Goal: Find specific page/section: Find specific page/section

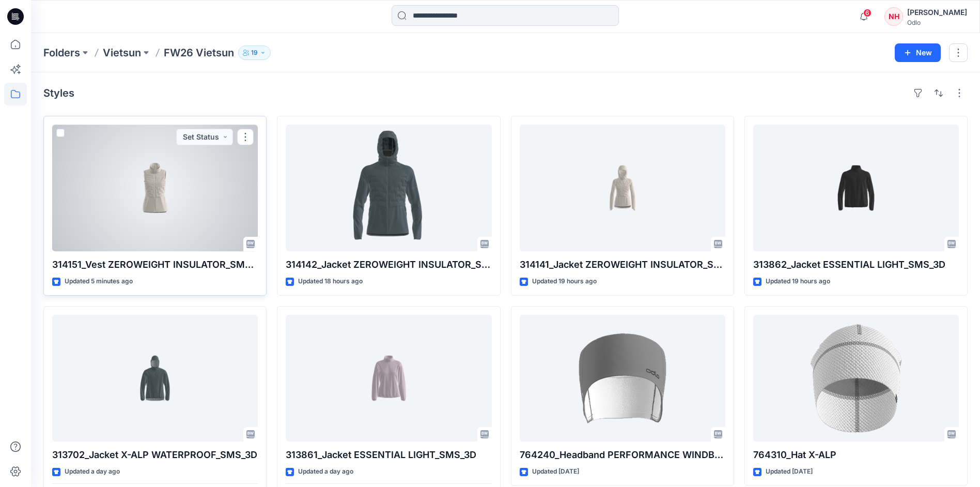
click at [205, 189] on div at bounding box center [155, 188] width 206 height 127
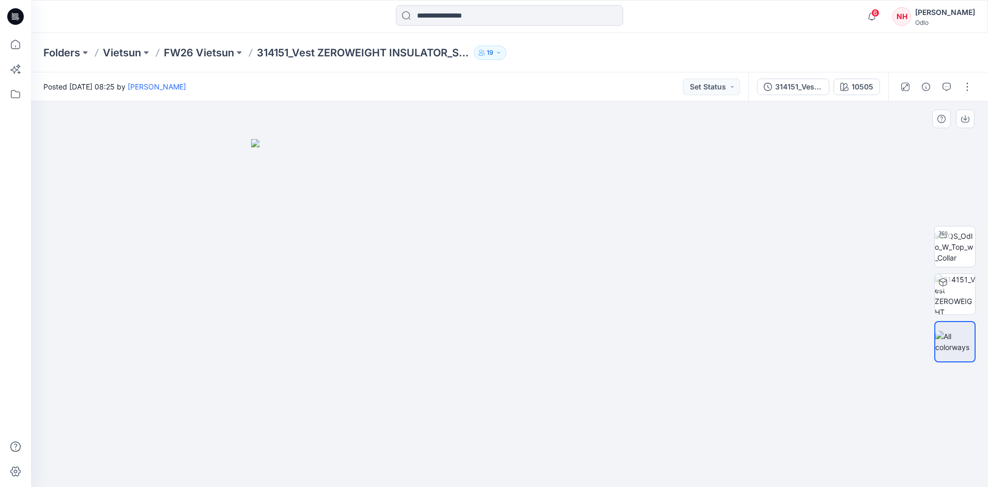
click at [491, 316] on img at bounding box center [509, 313] width 517 height 348
click at [11, 475] on icon at bounding box center [15, 471] width 23 height 23
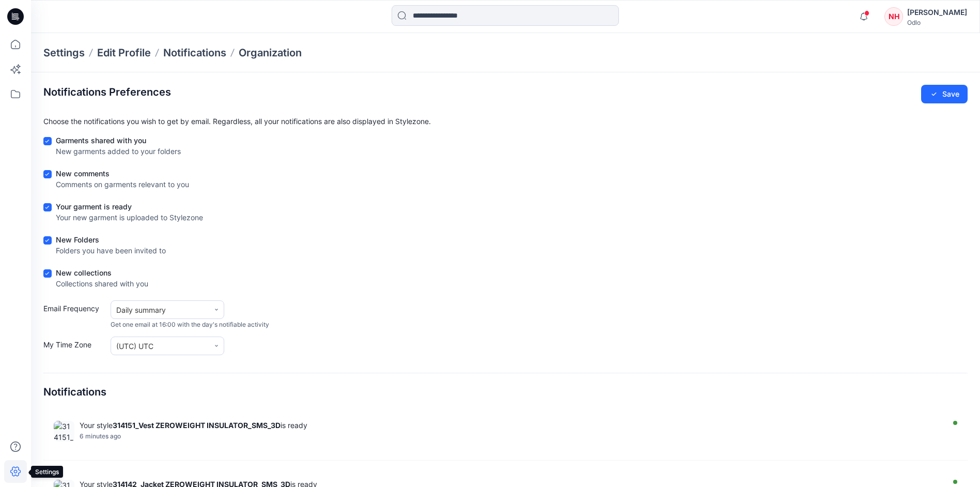
click at [22, 474] on icon at bounding box center [15, 471] width 23 height 23
click at [10, 18] on icon at bounding box center [15, 16] width 17 height 17
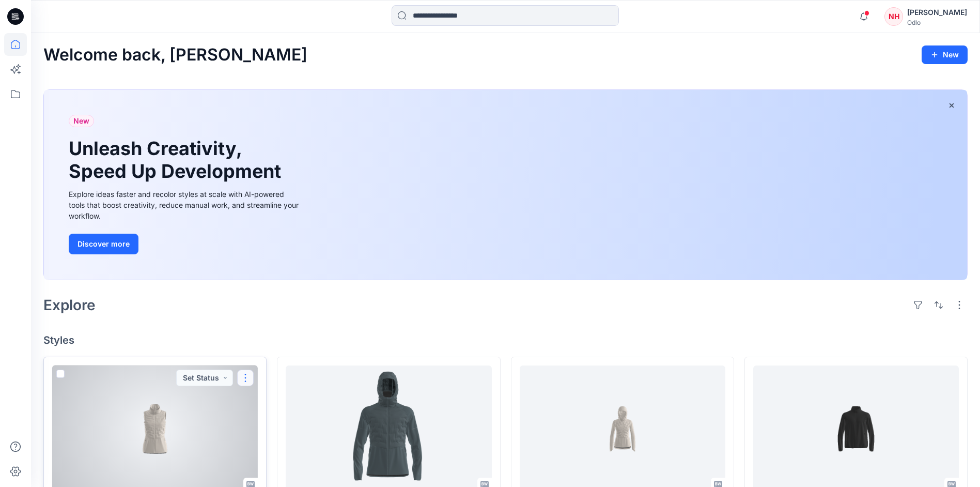
click at [246, 377] on button "button" at bounding box center [245, 377] width 17 height 17
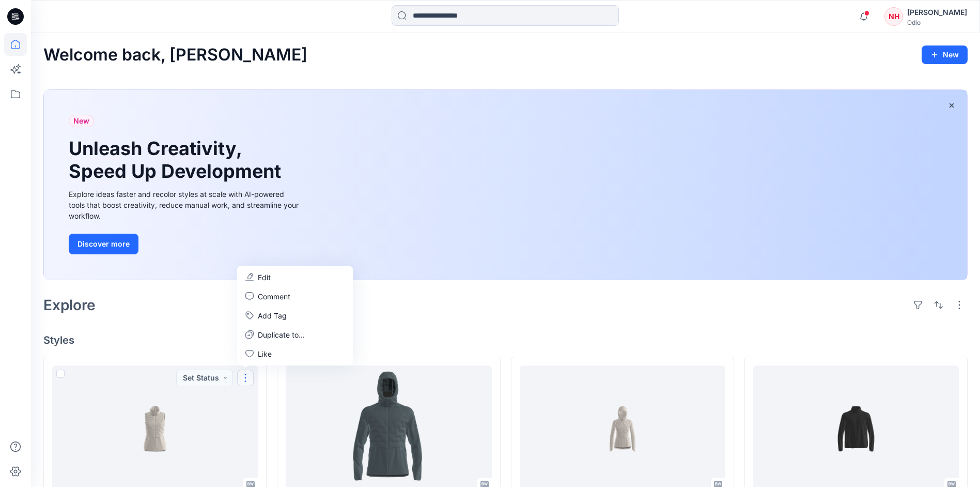
click at [210, 335] on h4 "Styles" at bounding box center [505, 340] width 924 height 12
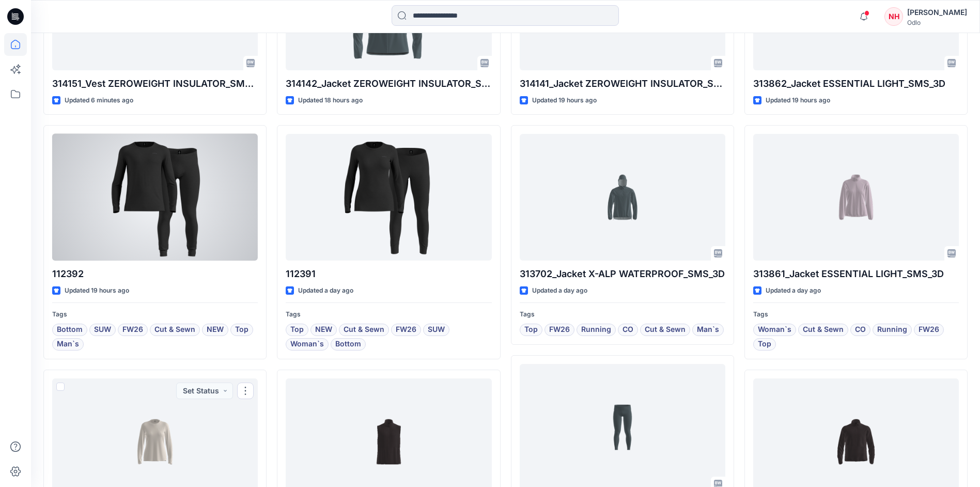
scroll to position [362, 0]
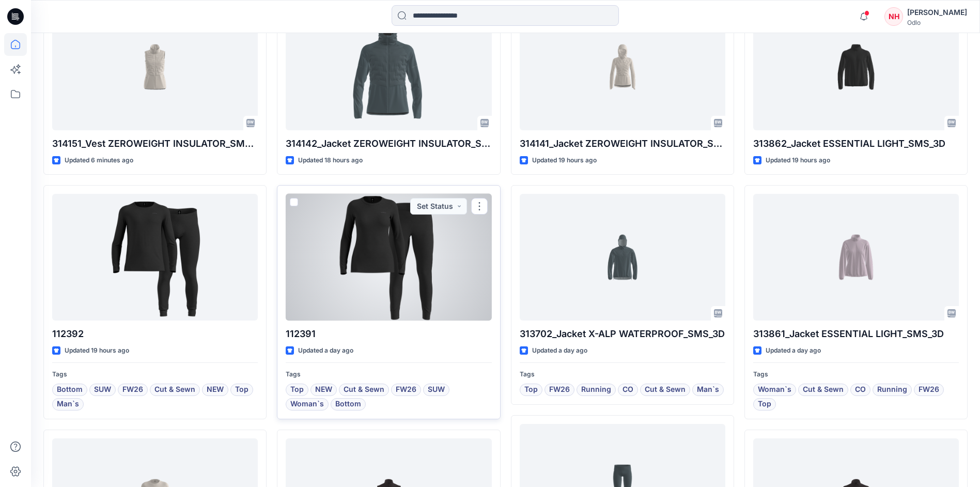
click at [396, 271] on div at bounding box center [389, 257] width 206 height 127
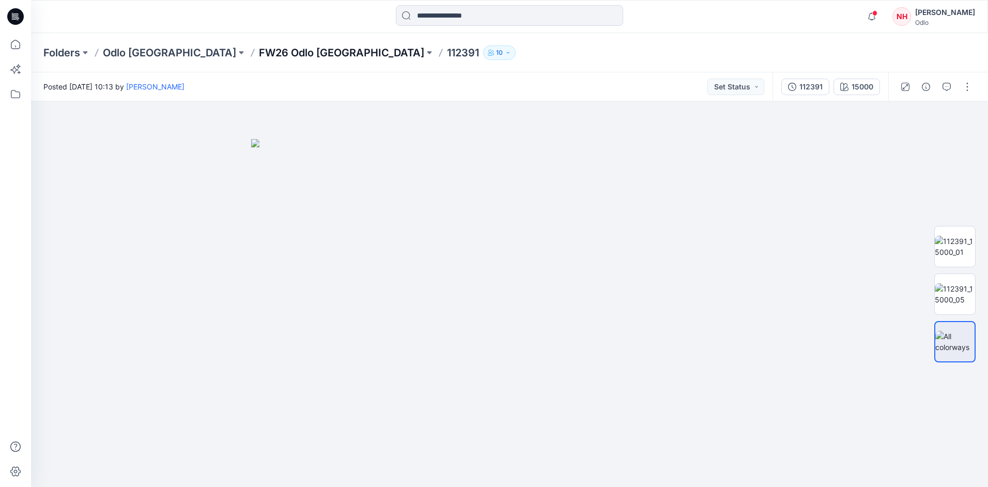
click at [259, 49] on p "FW26 Odlo [GEOGRAPHIC_DATA]" at bounding box center [341, 52] width 165 height 14
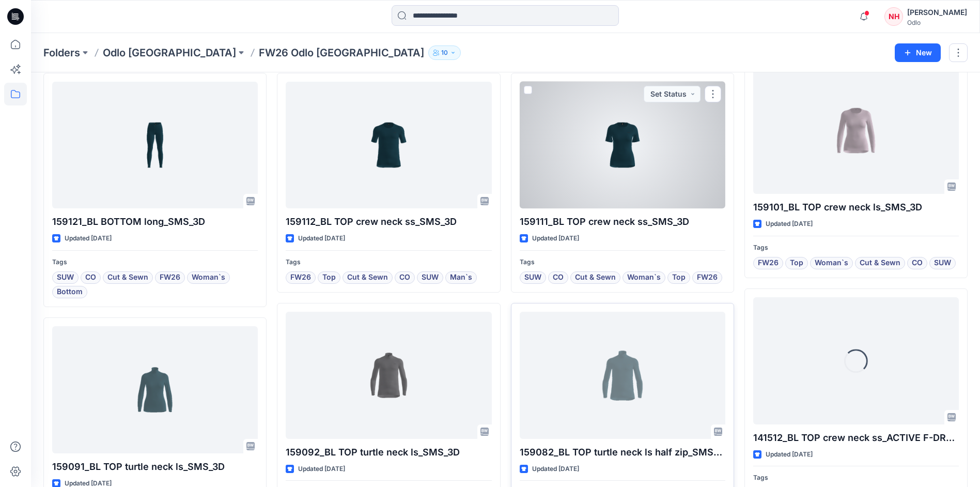
scroll to position [1285, 0]
